Goal: Find contact information: Find contact information

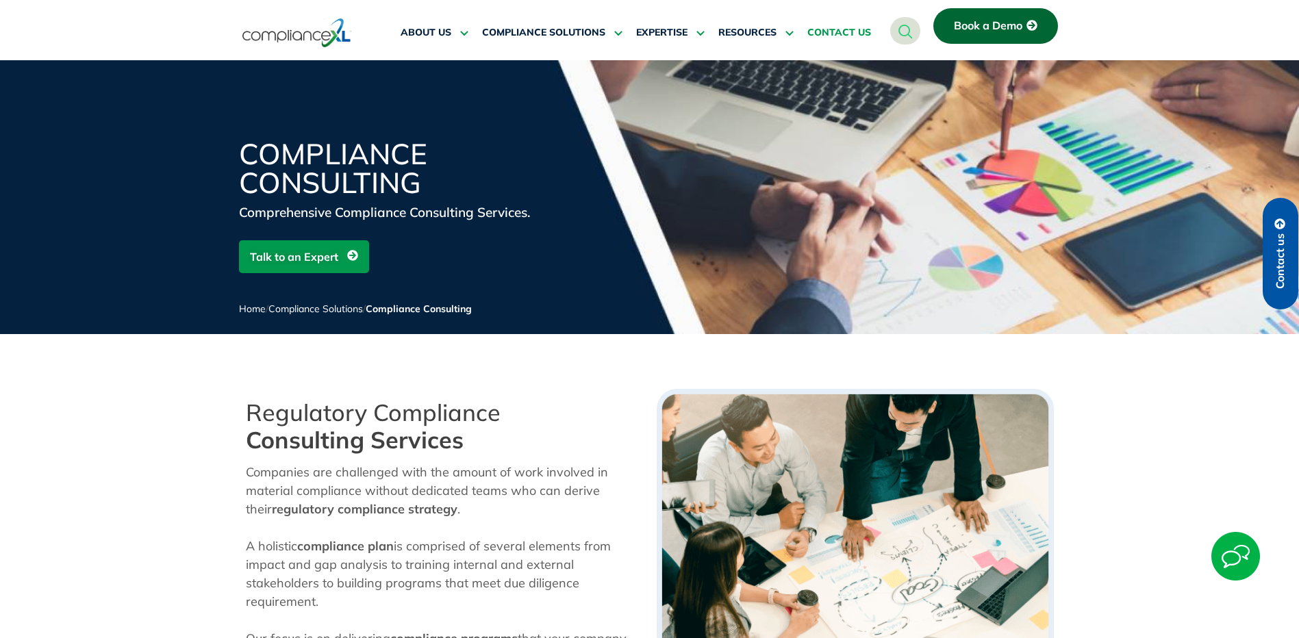
click at [839, 32] on span "CONTACT US" at bounding box center [839, 33] width 64 height 12
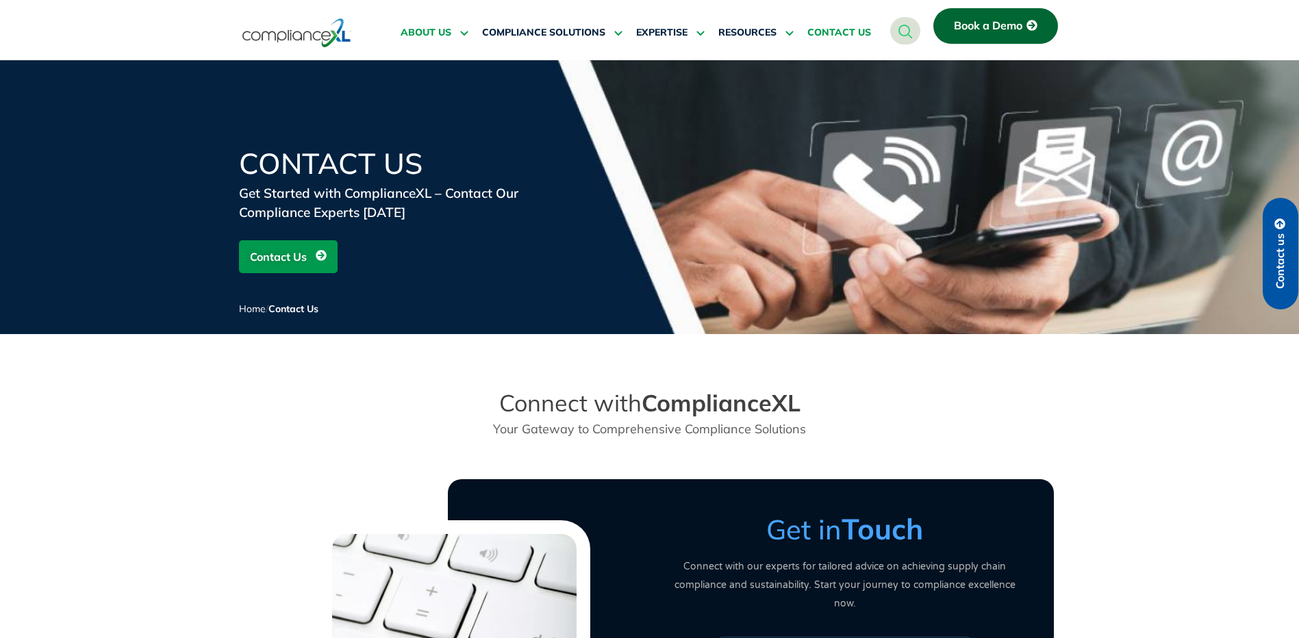
click at [417, 31] on span "ABOUT US" at bounding box center [425, 33] width 51 height 12
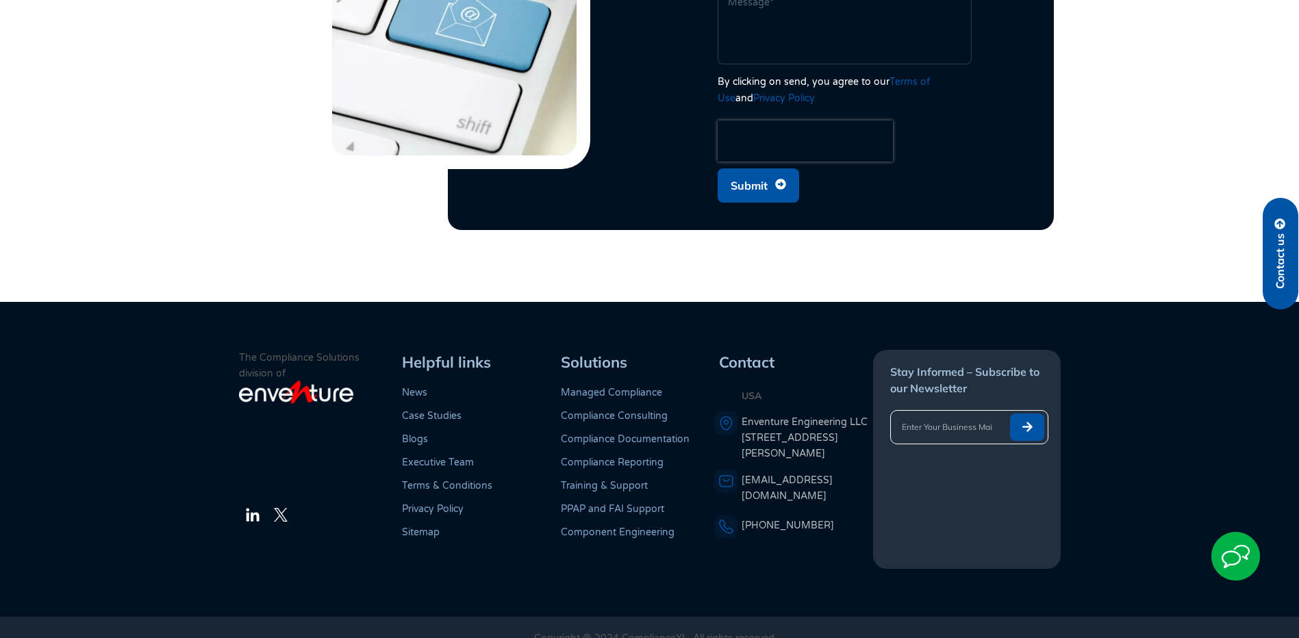
scroll to position [2752, 0]
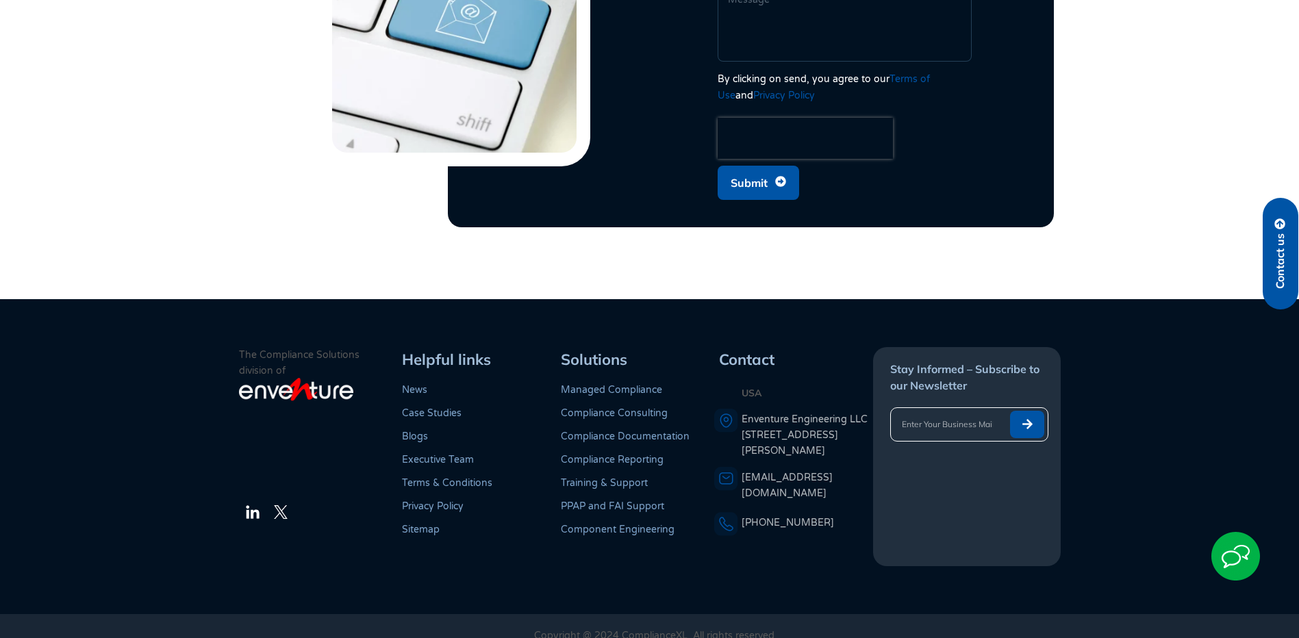
click at [570, 407] on link "Compliance Consulting" at bounding box center [614, 413] width 107 height 12
